Goal: Task Accomplishment & Management: Use online tool/utility

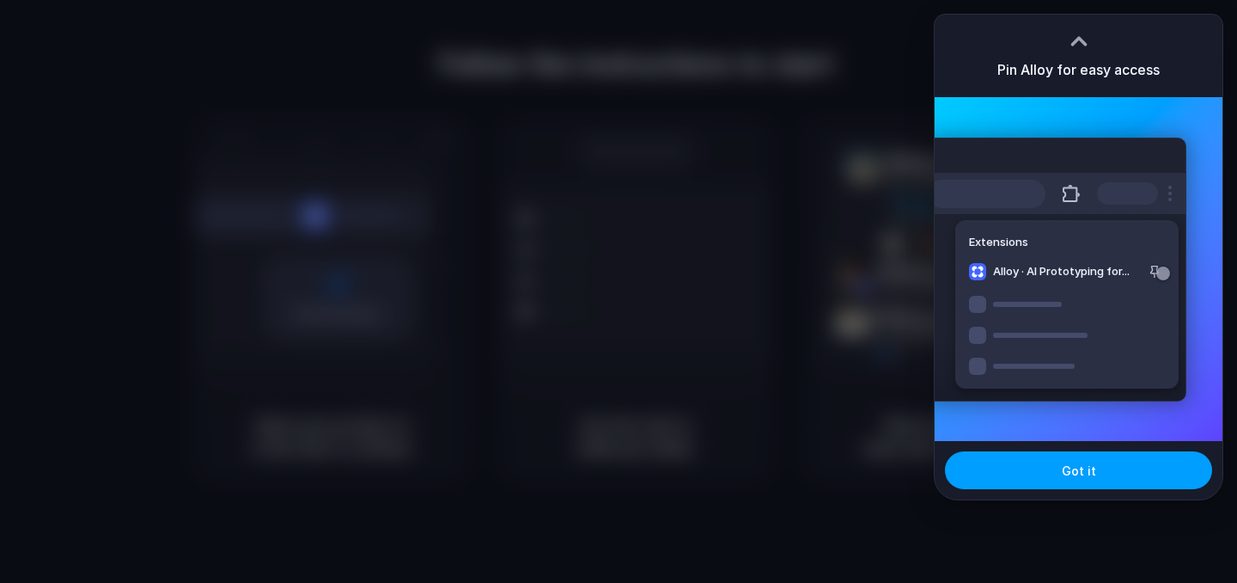
click at [1023, 467] on button "Got it" at bounding box center [1078, 470] width 267 height 38
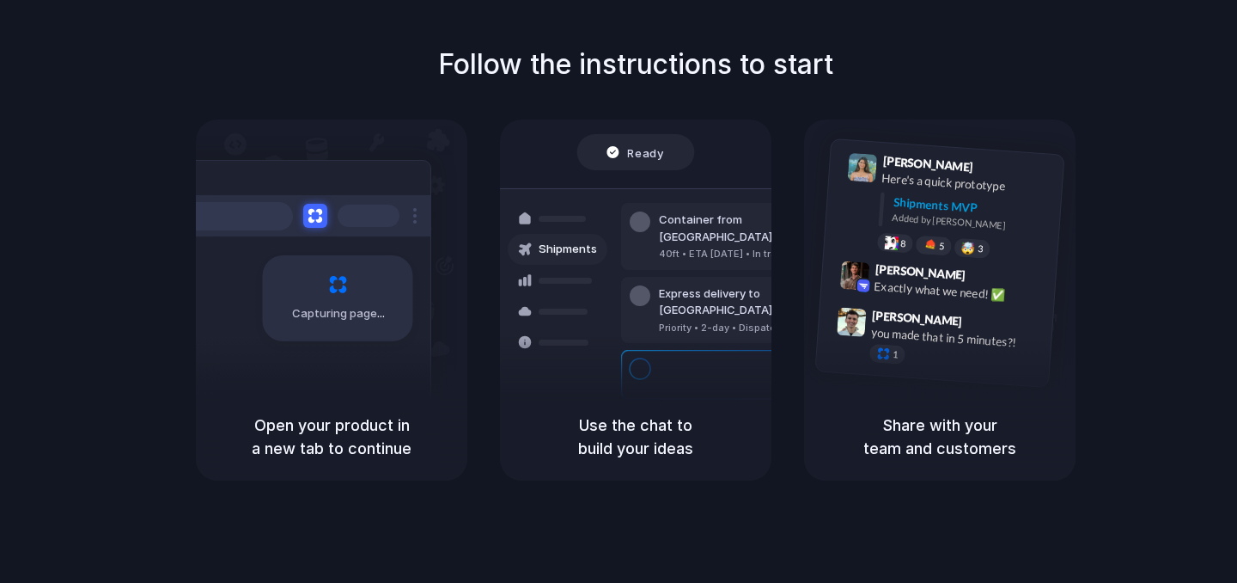
click at [389, 292] on div "Capturing page" at bounding box center [338, 298] width 150 height 86
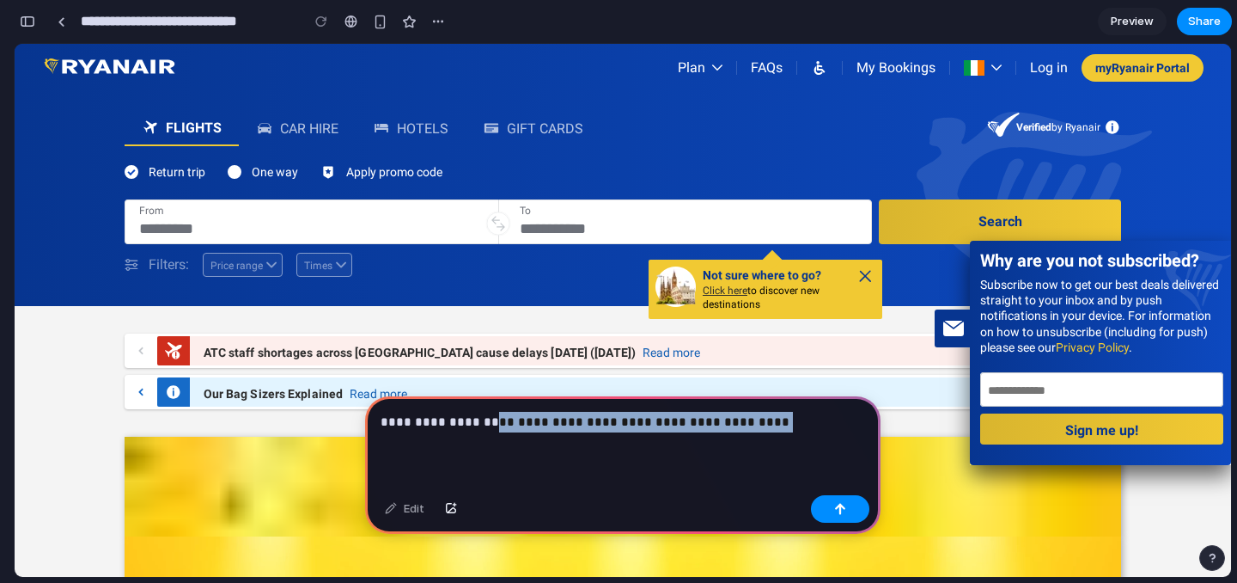
drag, startPoint x: 754, startPoint y: 422, endPoint x: 487, endPoint y: 423, distance: 267.2
click at [487, 423] on p "**********" at bounding box center [623, 422] width 485 height 21
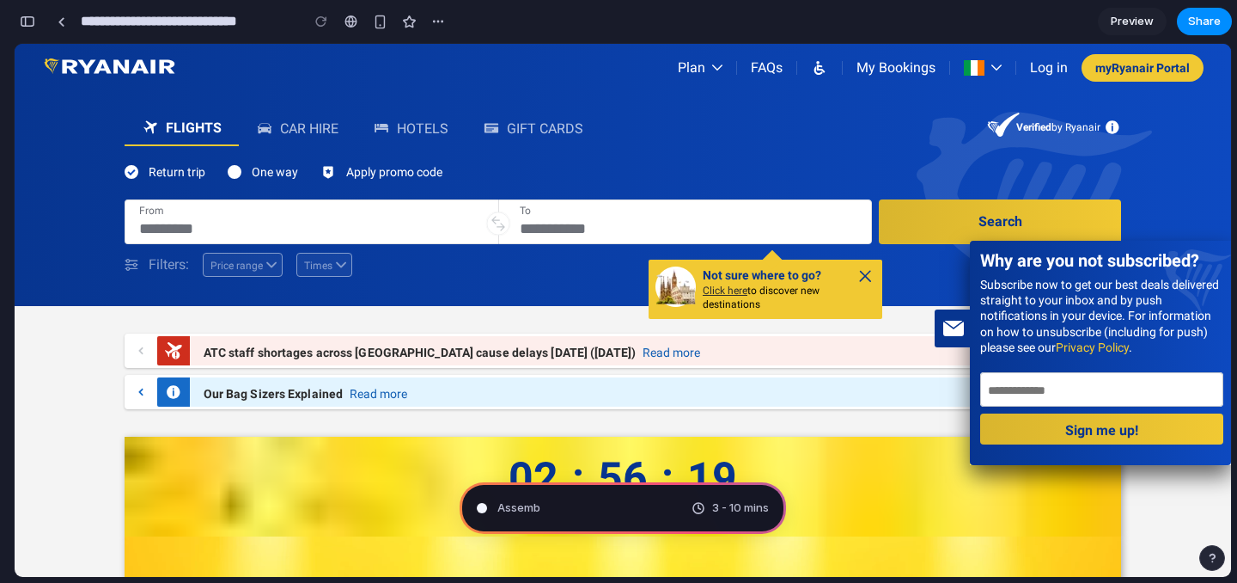
type input "**********"
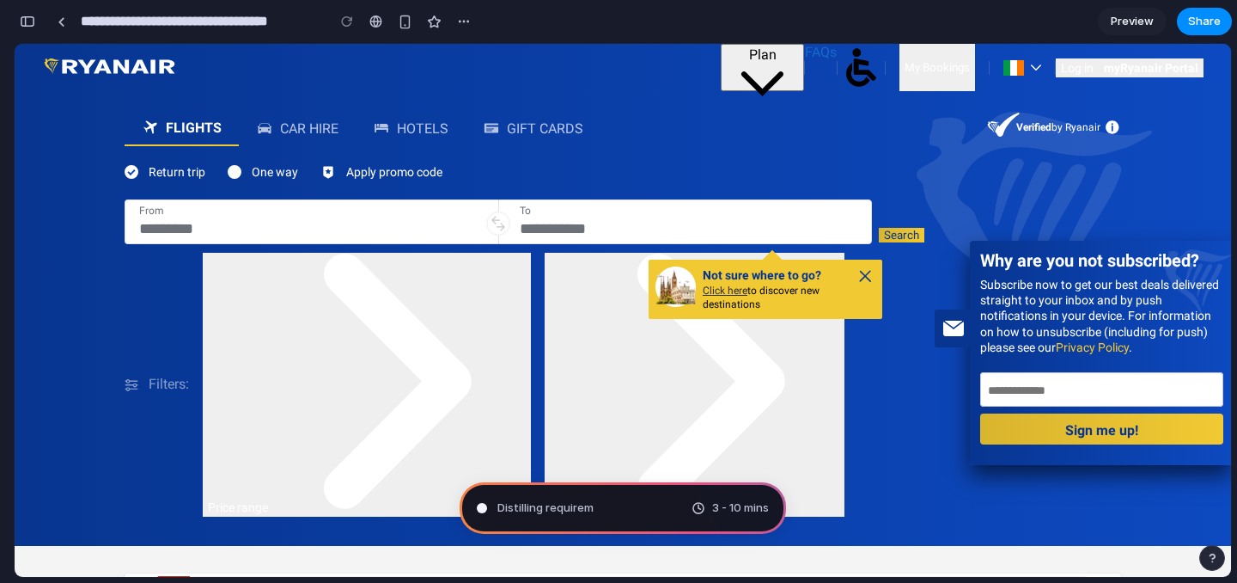
scroll to position [709, 0]
click at [164, 251] on div "From To" at bounding box center [499, 225] width 748 height 53
click at [163, 233] on input "From" at bounding box center [311, 228] width 345 height 19
type input "***"
click at [577, 205] on div "To" at bounding box center [689, 210] width 338 height 10
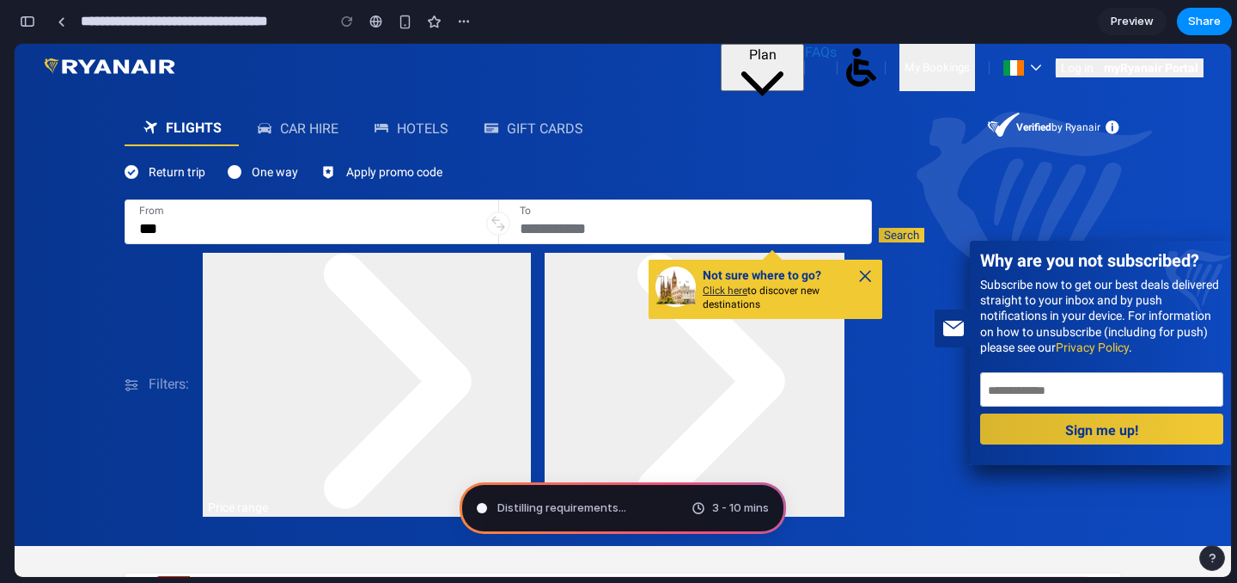
click at [575, 216] on div "To" at bounding box center [689, 221] width 338 height 33
click at [565, 258] on button "Times" at bounding box center [695, 385] width 300 height 264
click at [565, 229] on input "To" at bounding box center [689, 228] width 338 height 19
type input "*******"
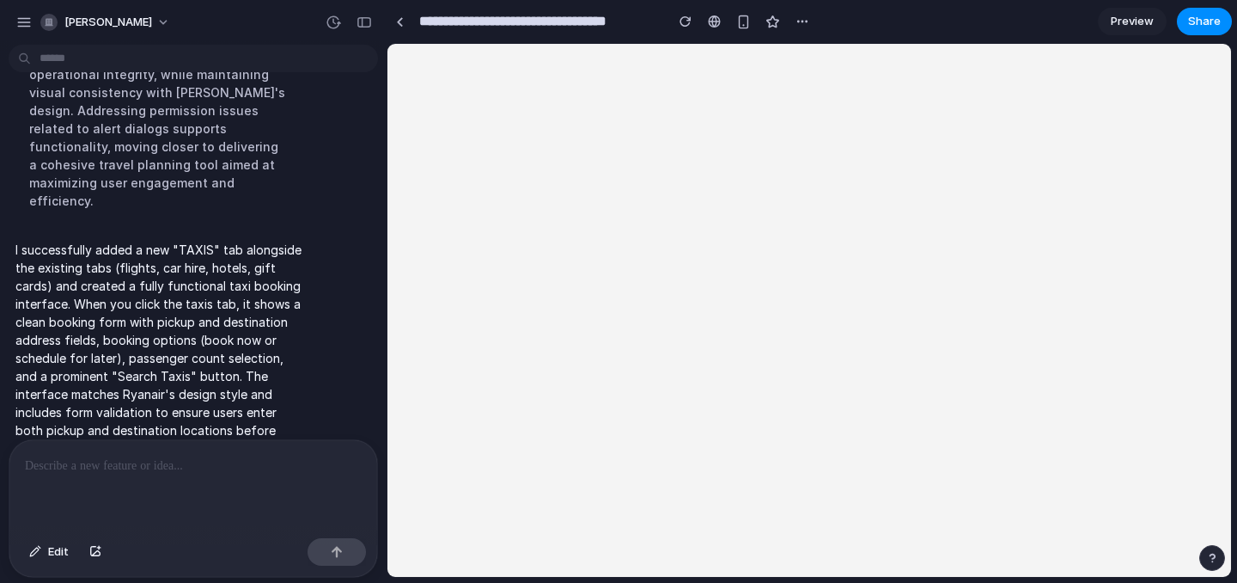
scroll to position [0, 0]
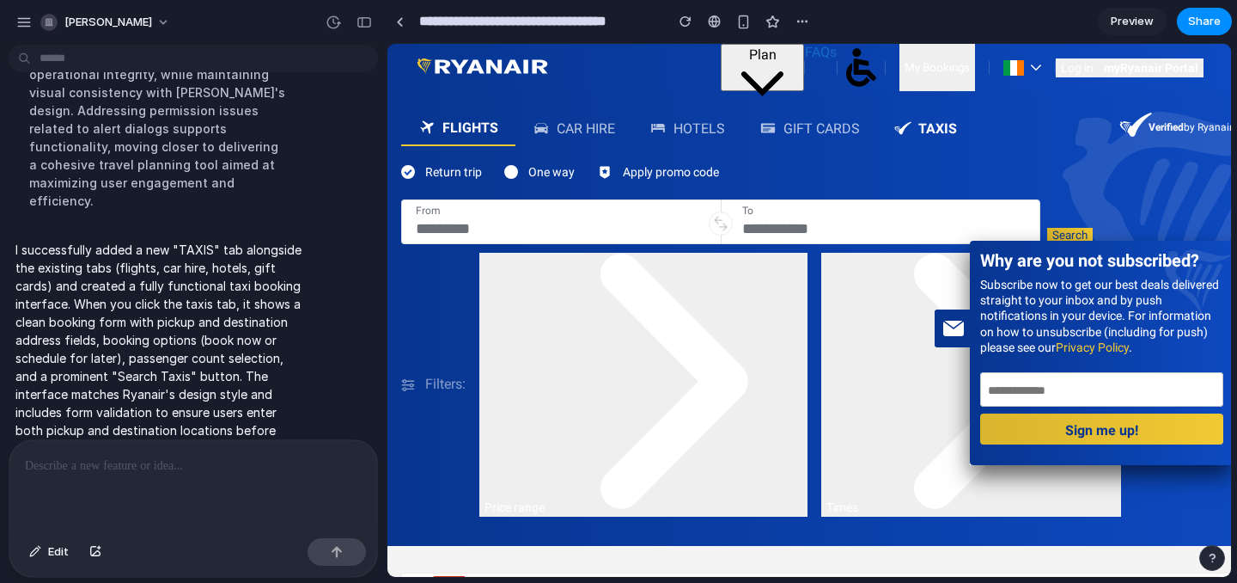
click at [914, 115] on hp-search-widget-tab "taxis" at bounding box center [925, 128] width 97 height 34
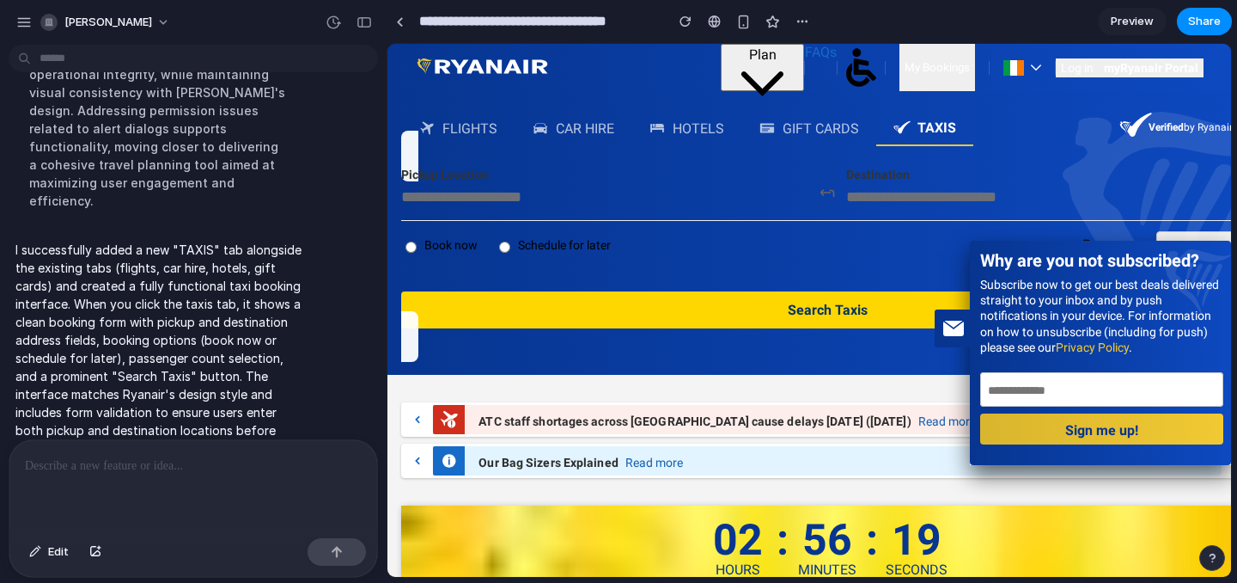
click at [1011, 257] on h1 "Why are you not subscribed?" at bounding box center [1101, 264] width 243 height 26
click at [402, 24] on div at bounding box center [400, 21] width 8 height 9
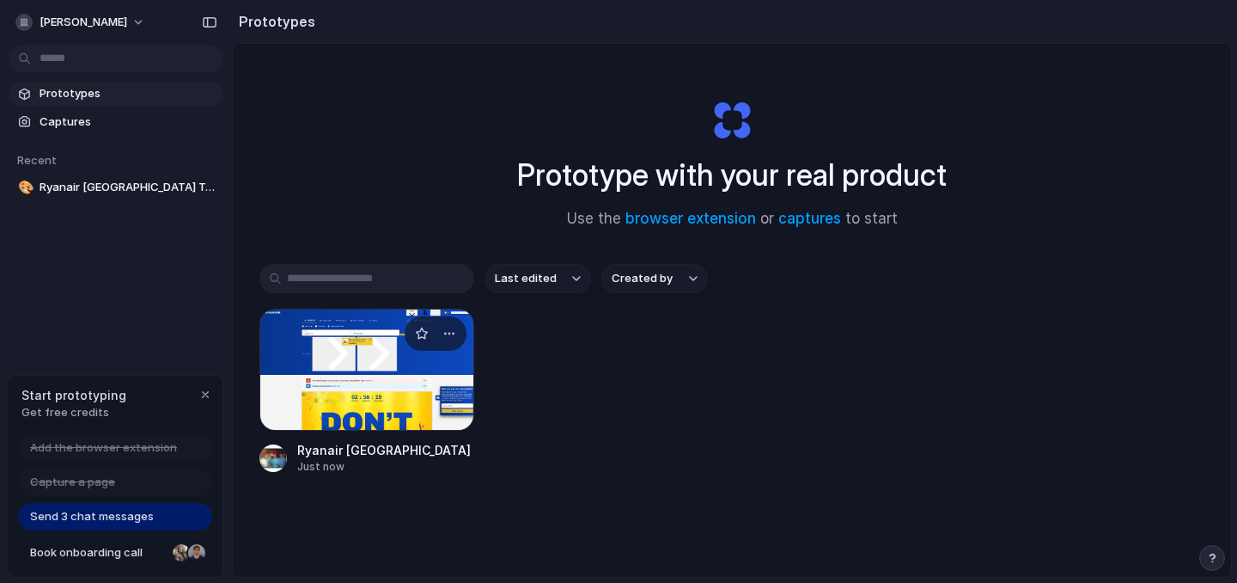
click at [343, 407] on div at bounding box center [366, 369] width 215 height 122
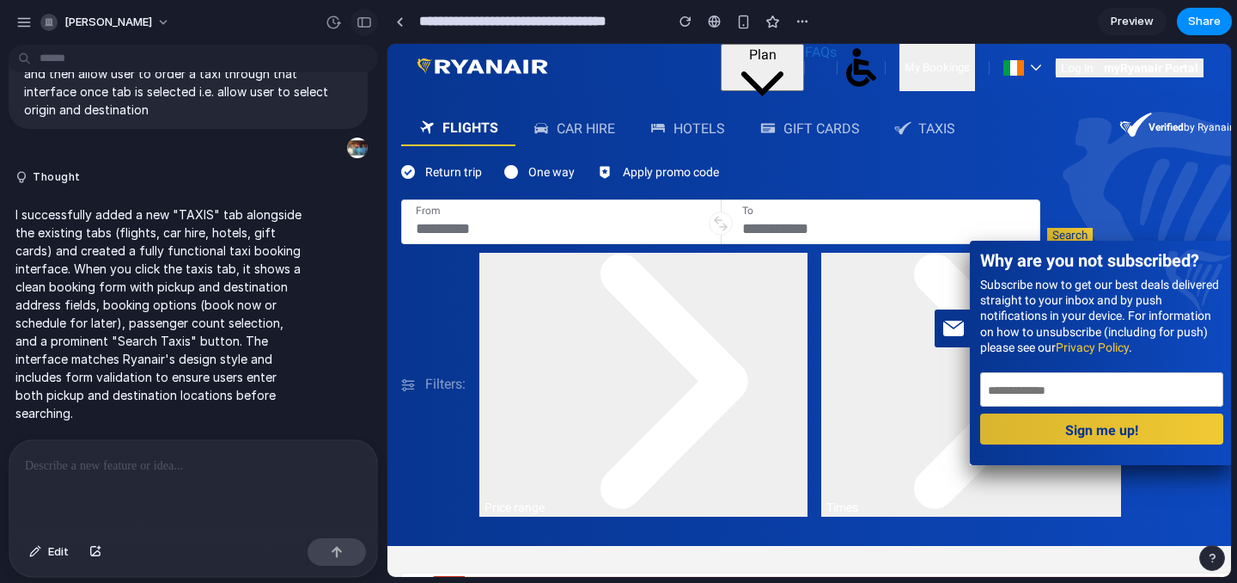
click at [366, 23] on div "button" at bounding box center [364, 22] width 15 height 12
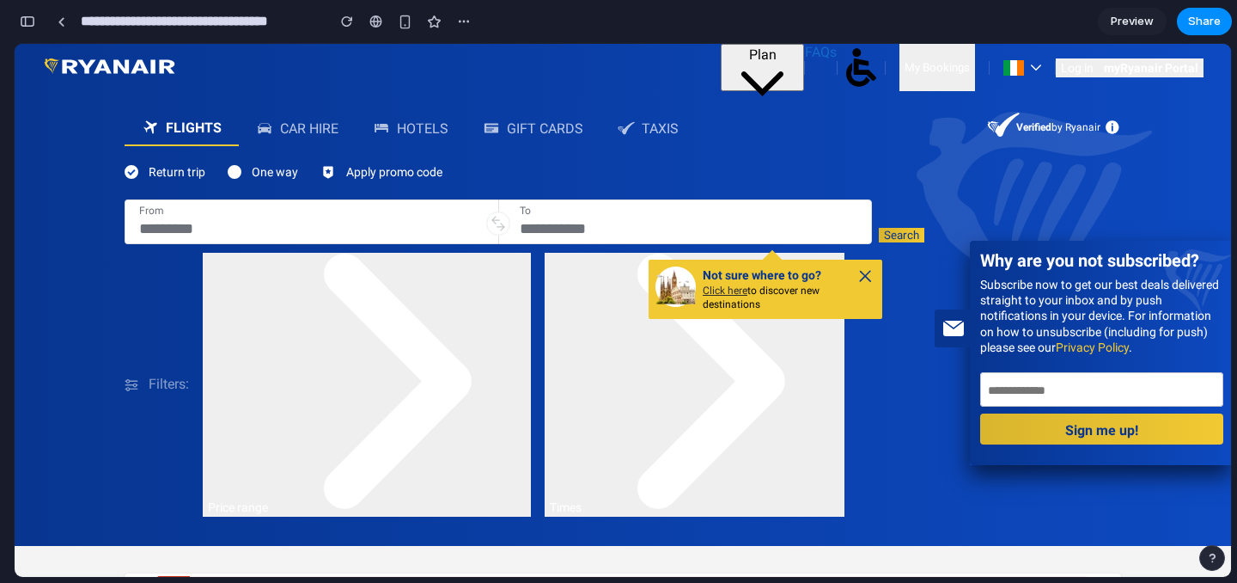
scroll to position [321, 0]
click at [650, 126] on div "taxis" at bounding box center [661, 128] width 39 height 16
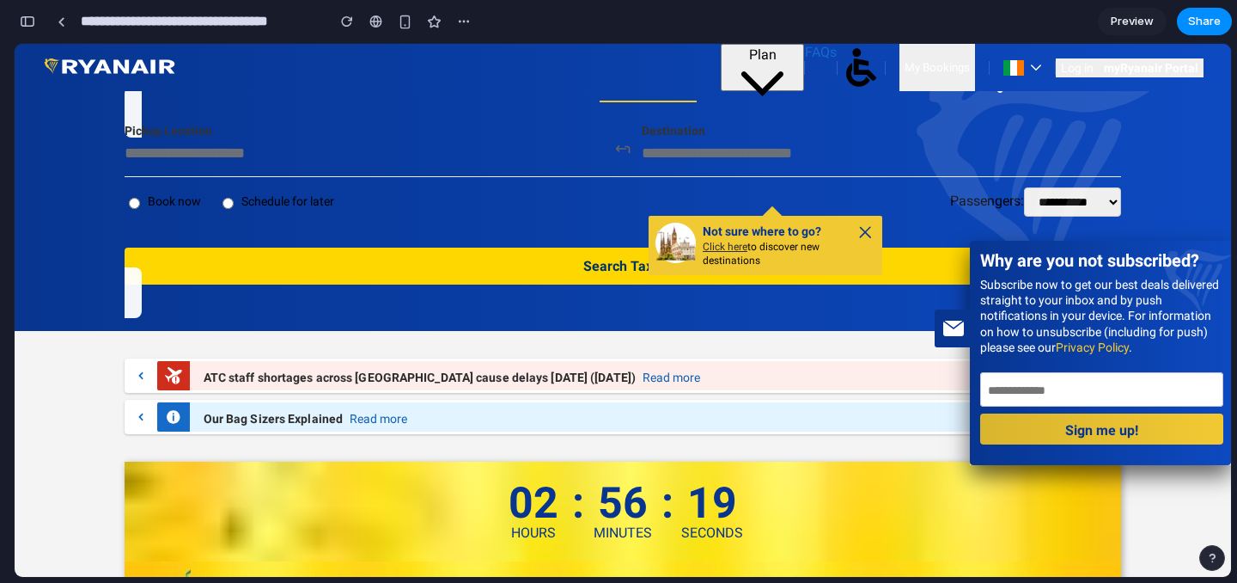
scroll to position [0, 0]
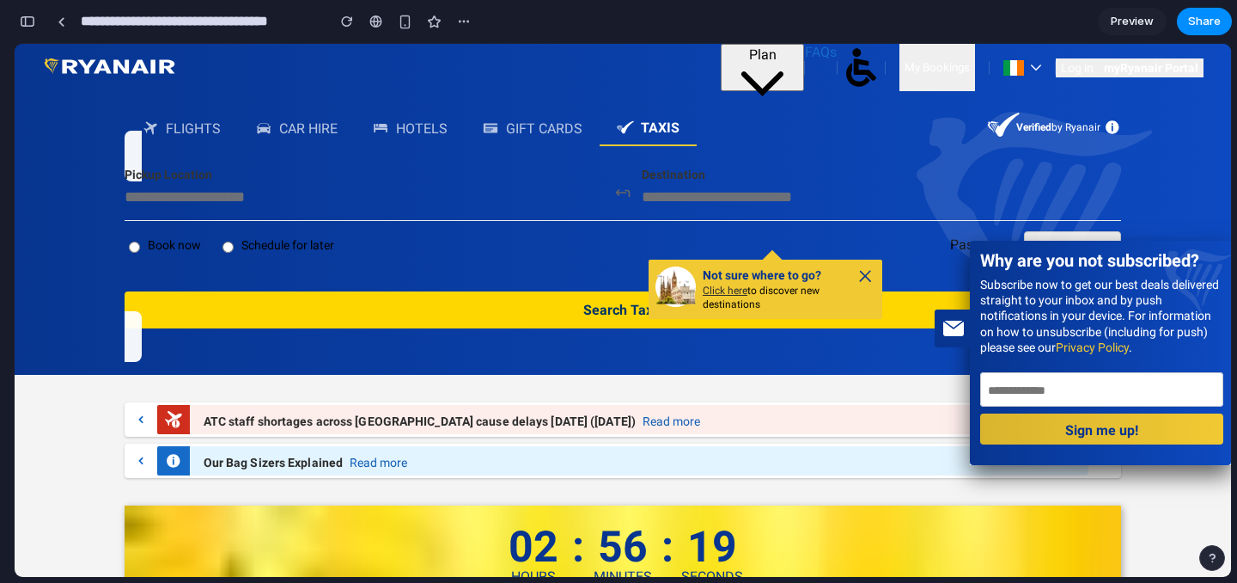
click at [876, 271] on div "Not sure where to go? Click here to discover new destinations" at bounding box center [766, 289] width 234 height 46
click at [864, 274] on icon at bounding box center [865, 275] width 11 height 11
click at [406, 195] on input "text" at bounding box center [364, 196] width 479 height 19
type input "**********"
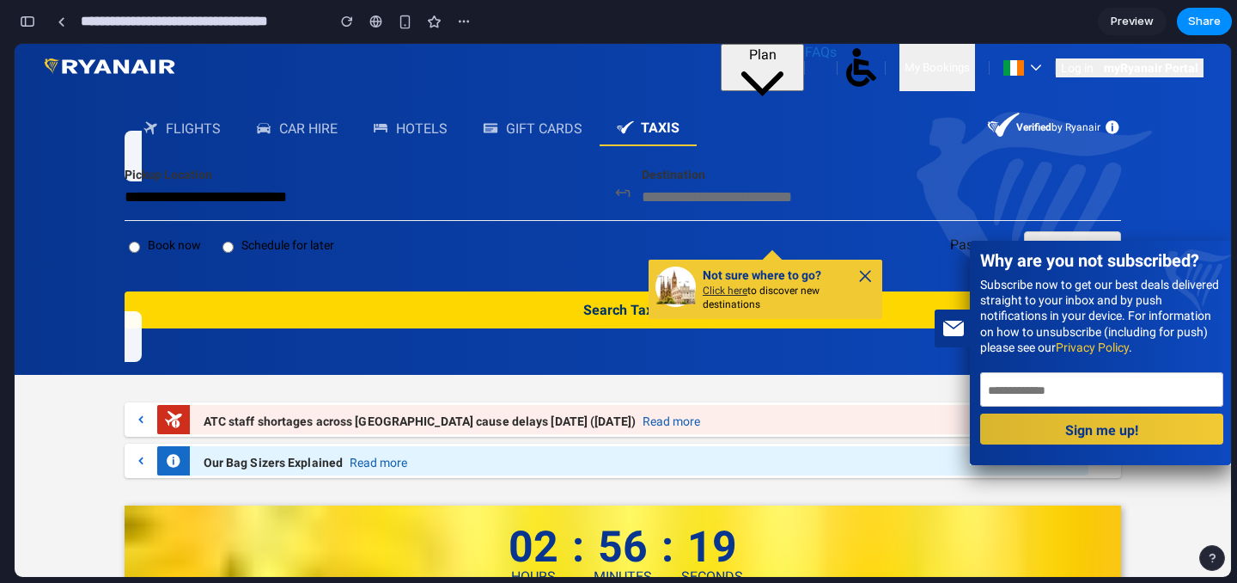
click at [729, 203] on input "text" at bounding box center [881, 196] width 479 height 19
click at [697, 186] on div "Destination" at bounding box center [881, 186] width 479 height 40
click at [661, 194] on input "text" at bounding box center [881, 196] width 479 height 19
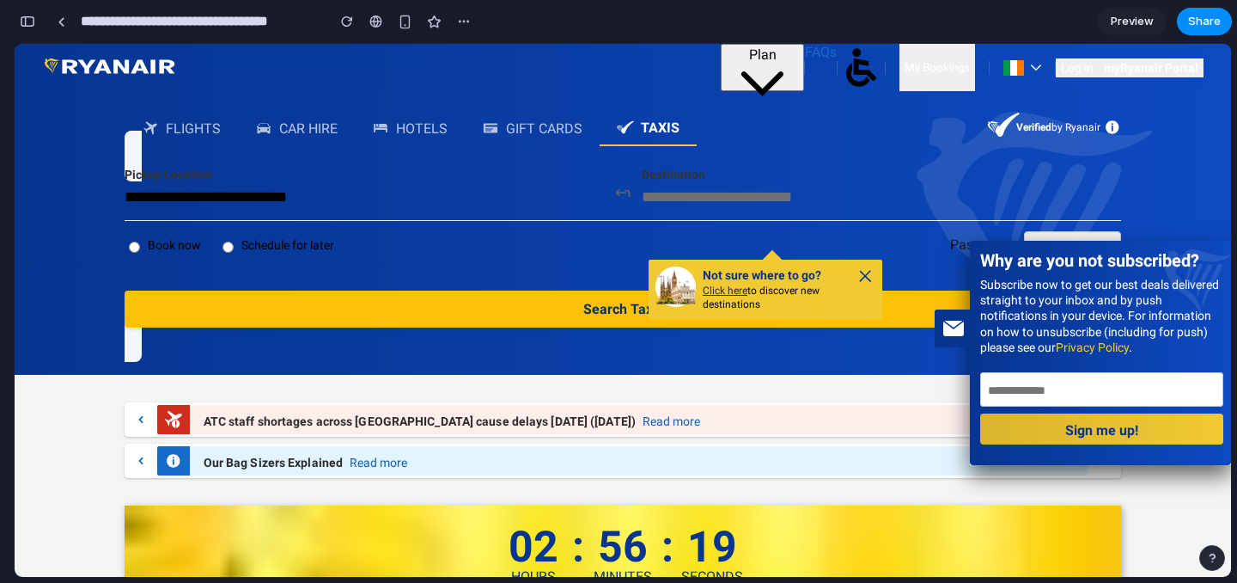
click at [588, 303] on button "Search Taxis" at bounding box center [623, 308] width 997 height 37
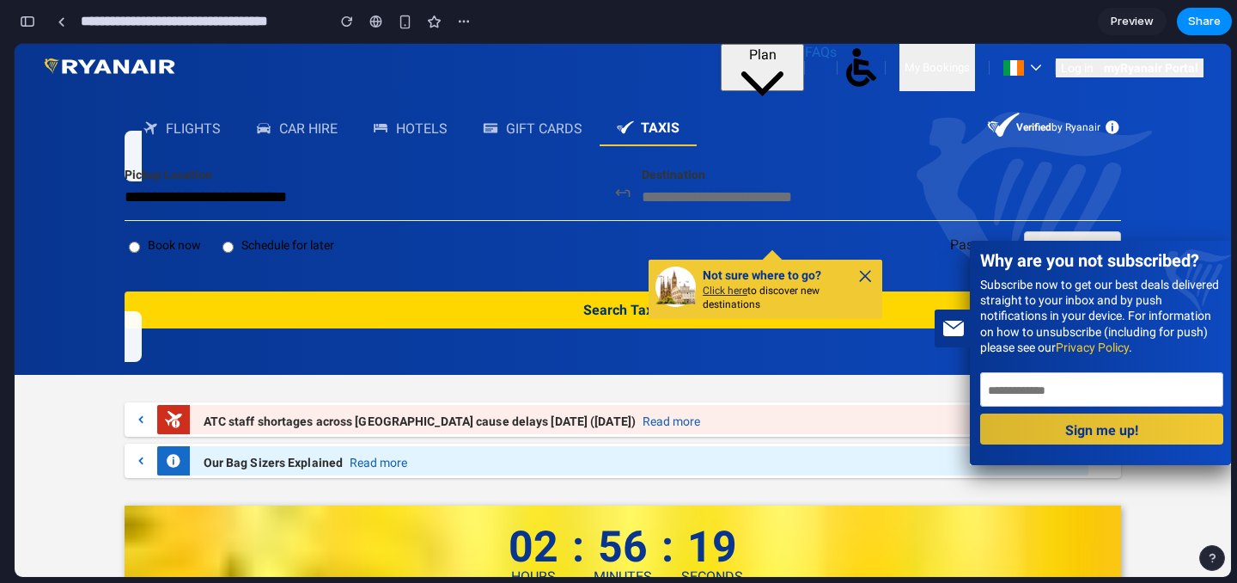
click at [661, 187] on input "text" at bounding box center [881, 196] width 479 height 19
click at [646, 202] on input "text" at bounding box center [881, 196] width 479 height 19
click at [644, 193] on input "text" at bounding box center [881, 196] width 479 height 19
click at [1205, 267] on icon at bounding box center [1197, 270] width 67 height 42
click at [762, 206] on div "**********" at bounding box center [623, 247] width 997 height 162
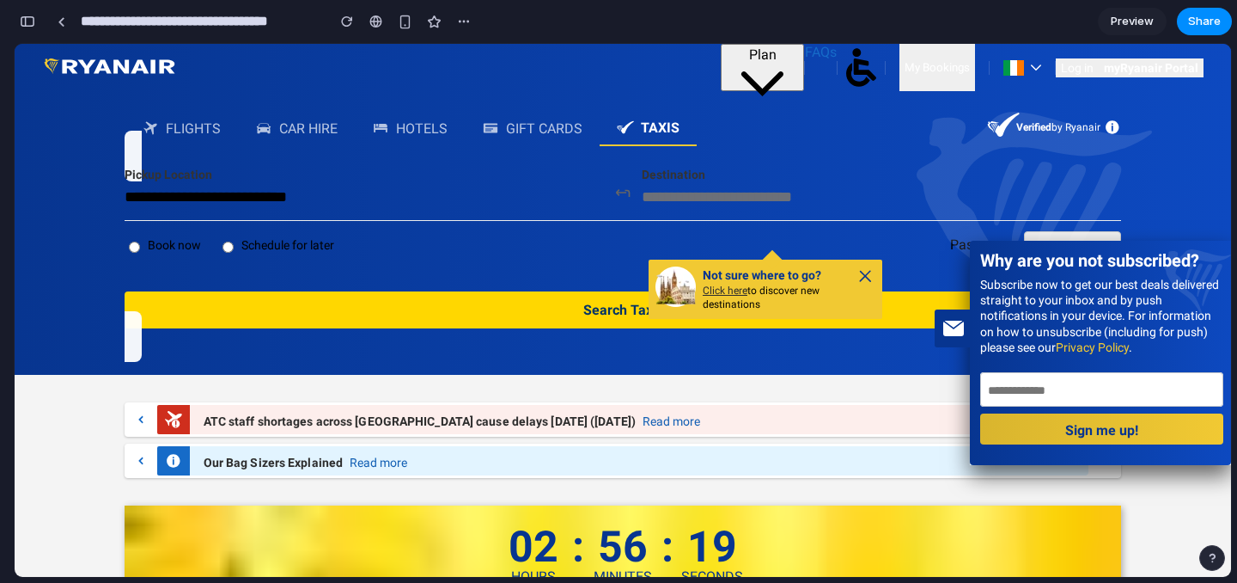
click at [741, 201] on input "text" at bounding box center [881, 196] width 479 height 19
click at [523, 126] on div "Gift cards" at bounding box center [544, 128] width 77 height 16
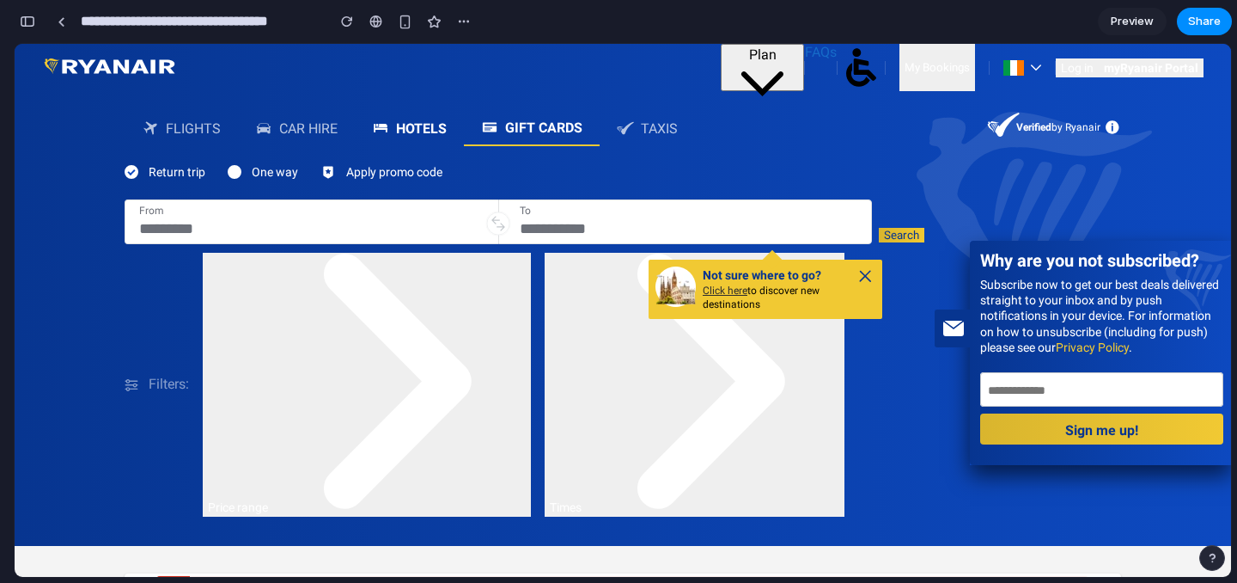
click at [430, 125] on div "hotels" at bounding box center [421, 128] width 51 height 16
click at [348, 136] on hp-search-widget-tab "Car Hire" at bounding box center [297, 128] width 119 height 34
click at [632, 120] on icon at bounding box center [627, 127] width 17 height 17
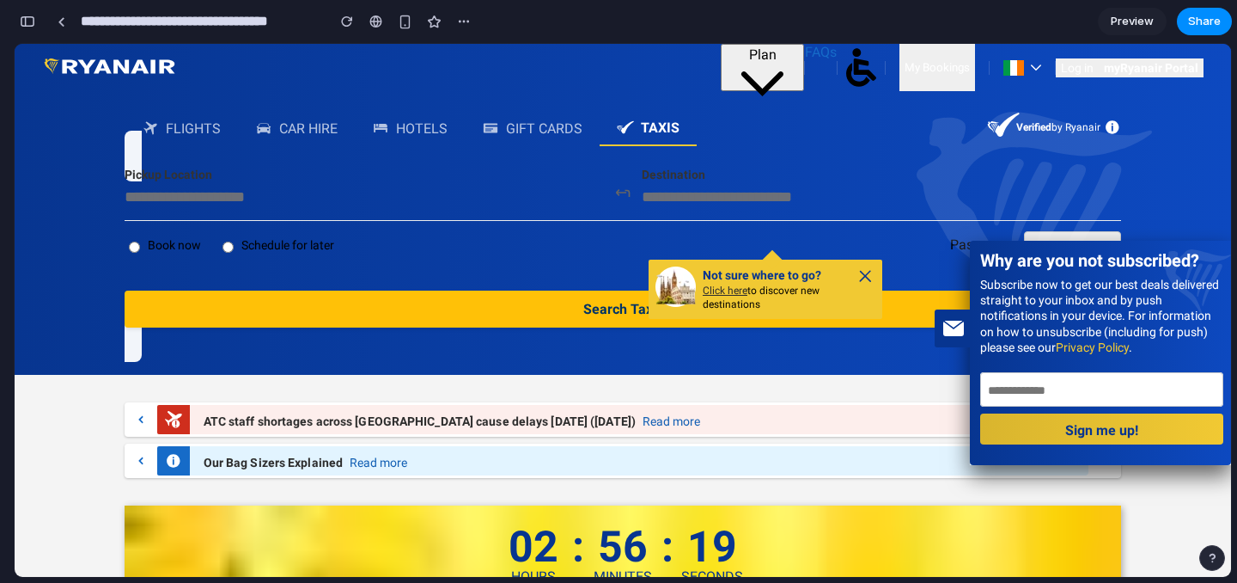
click at [583, 314] on button "Search Taxis" at bounding box center [623, 308] width 997 height 37
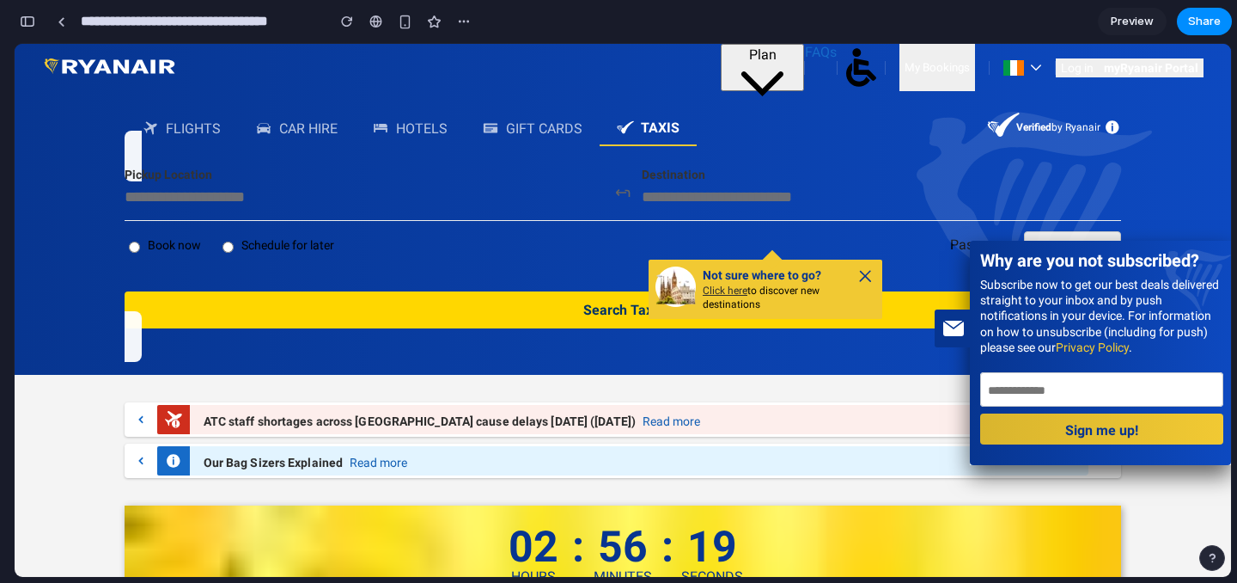
click at [700, 200] on input "text" at bounding box center [881, 196] width 479 height 19
type input "*"
type input "******"
click at [350, 206] on div "**********" at bounding box center [623, 247] width 997 height 162
click at [292, 204] on input "text" at bounding box center [364, 196] width 479 height 19
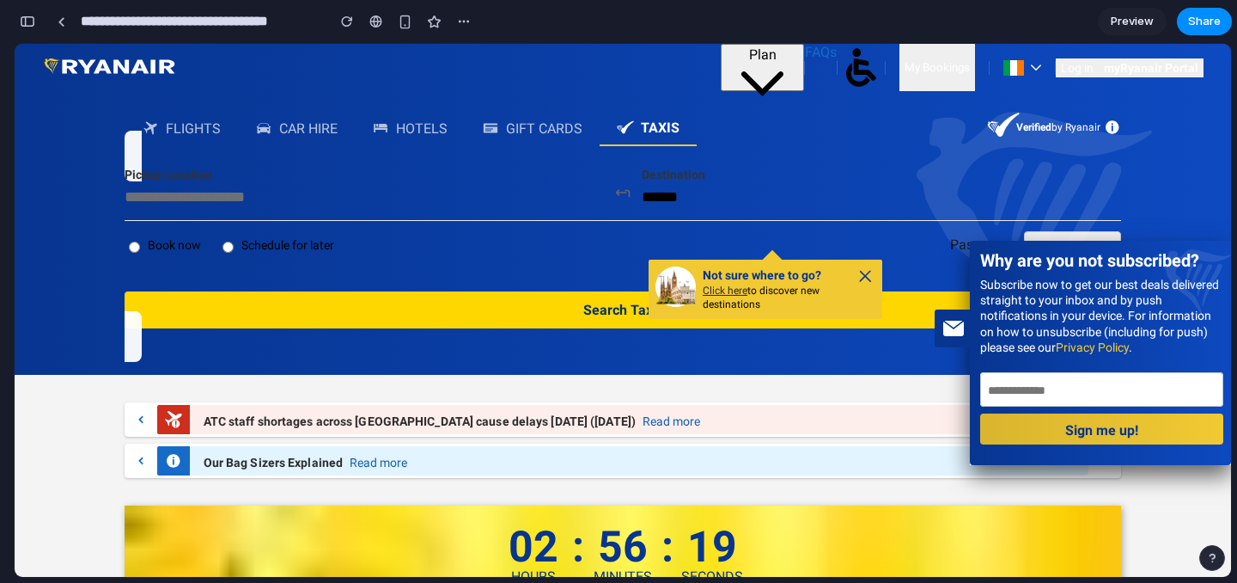
type input "**********"
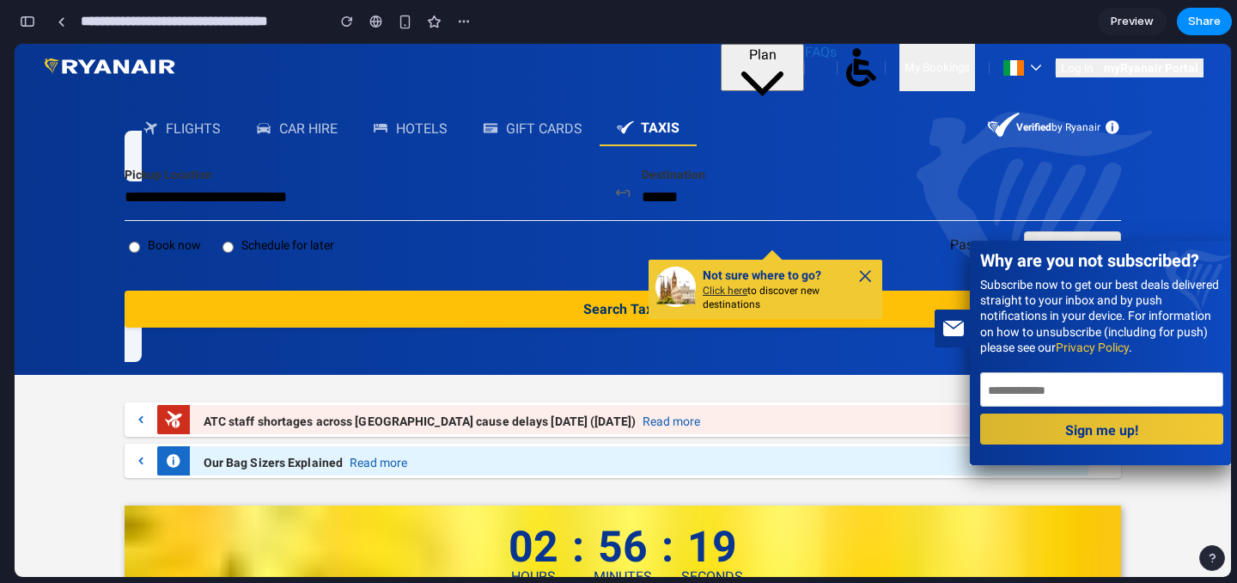
click at [287, 306] on button "Search Taxis" at bounding box center [623, 308] width 997 height 37
